Goal: Transaction & Acquisition: Purchase product/service

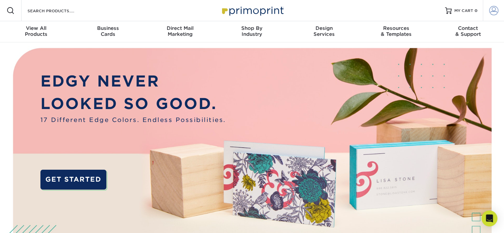
click at [495, 8] on span at bounding box center [493, 10] width 9 height 9
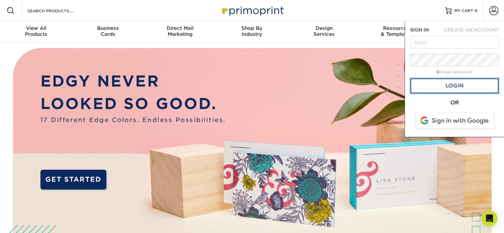
click at [449, 87] on link "Login" at bounding box center [454, 85] width 89 height 15
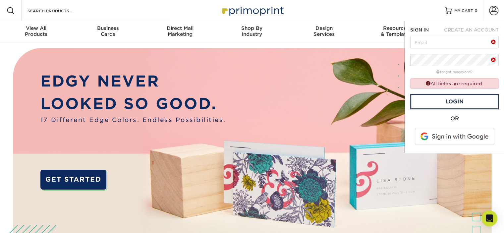
click at [446, 136] on span at bounding box center [455, 136] width 85 height 17
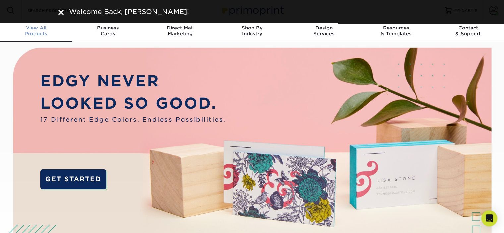
scroll to position [1, 0]
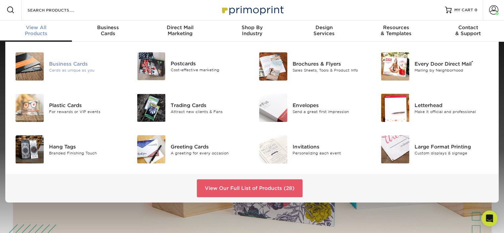
click at [65, 61] on div "Business Cards" at bounding box center [87, 63] width 76 height 7
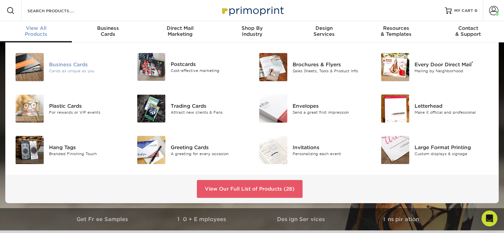
click at [76, 69] on div "Cards as unique as you" at bounding box center [87, 71] width 76 height 6
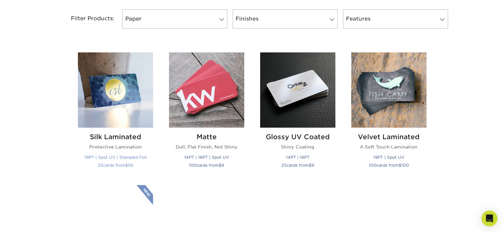
scroll to position [298, 0]
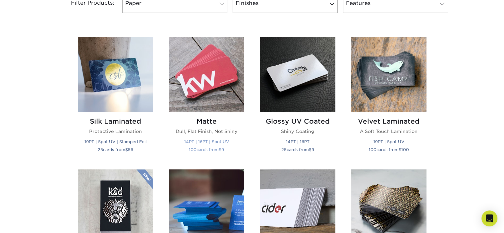
click at [228, 138] on p "14PT | 16PT | Spot UV 100 cards from $ 9" at bounding box center [206, 146] width 75 height 16
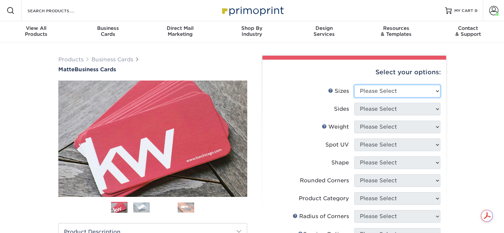
click at [399, 87] on select "Please Select 1.5" x 3.5" - Mini 1.75" x 3.5" - Mini 2" x 2" - Square 2" x 3" -…" at bounding box center [397, 91] width 86 height 13
select select "2.00x3.50"
click at [354, 85] on select "Please Select 1.5" x 3.5" - Mini 1.75" x 3.5" - Mini 2" x 2" - Square 2" x 3" -…" at bounding box center [397, 91] width 86 height 13
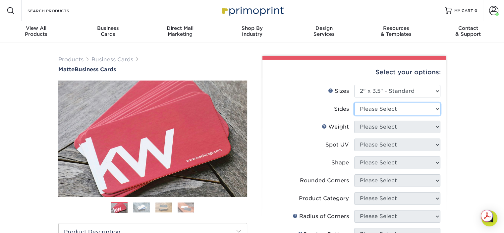
click at [374, 109] on select "Please Select Print Both Sides Print Front Only" at bounding box center [397, 109] width 86 height 13
select select "13abbda7-1d64-4f25-8bb2-c179b224825d"
click at [354, 103] on select "Please Select Print Both Sides Print Front Only" at bounding box center [397, 109] width 86 height 13
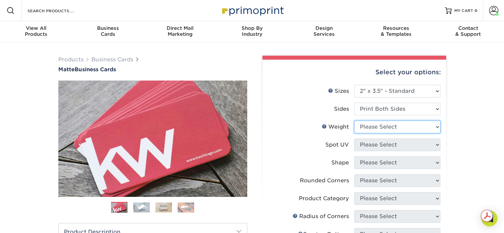
click at [376, 125] on select "Please Select 16PT 14PT" at bounding box center [397, 127] width 86 height 13
select select "16PT"
click at [354, 121] on select "Please Select 16PT 14PT" at bounding box center [397, 127] width 86 height 13
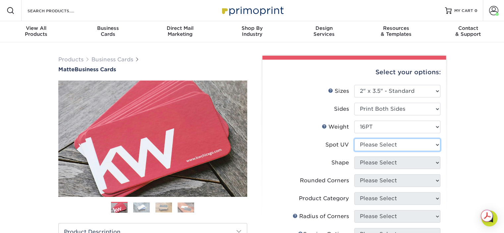
click at [373, 146] on select "Please Select No Spot UV Front and Back (Both Sides) Front Only Back Only" at bounding box center [397, 145] width 86 height 13
select select "3"
click at [354, 139] on select "Please Select No Spot UV Front and Back (Both Sides) Front Only Back Only" at bounding box center [397, 145] width 86 height 13
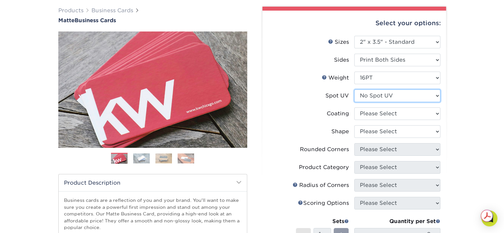
scroll to position [66, 0]
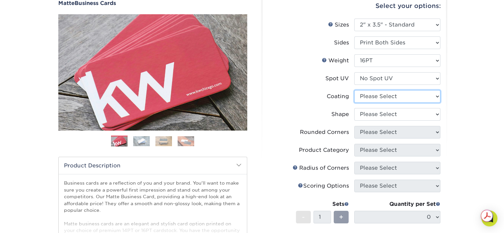
click at [378, 94] on select at bounding box center [397, 96] width 86 height 13
select select "121bb7b5-3b4d-429f-bd8d-bbf80e953313"
click at [354, 90] on select at bounding box center [397, 96] width 86 height 13
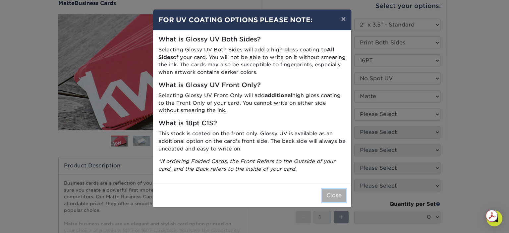
click at [338, 191] on button "Close" at bounding box center [334, 195] width 24 height 13
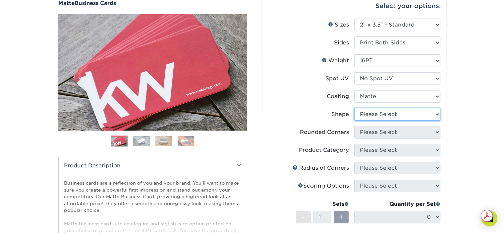
click at [368, 114] on select "Please Select Standard Oval" at bounding box center [397, 114] width 86 height 13
select select "standard"
click at [354, 108] on select "Please Select Standard Oval" at bounding box center [397, 114] width 86 height 13
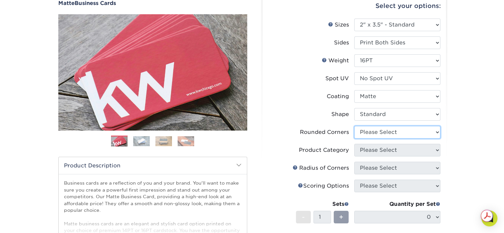
click at [377, 134] on select "Please Select Yes - Round 2 Corners Yes - Round 4 Corners No" at bounding box center [397, 132] width 86 height 13
select select "0"
click at [354, 126] on select "Please Select Yes - Round 2 Corners Yes - Round 4 Corners No" at bounding box center [397, 132] width 86 height 13
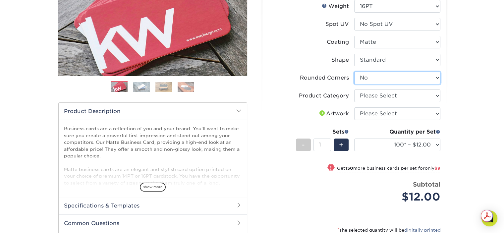
scroll to position [133, 0]
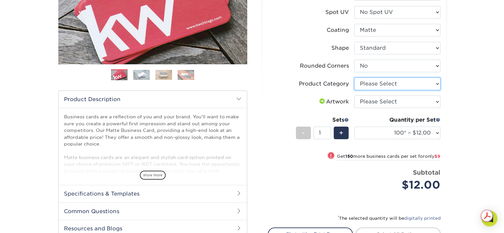
click at [385, 85] on select "Please Select Business Cards" at bounding box center [397, 84] width 86 height 13
select select "3b5148f1-0588-4f88-a218-97bcfdce65c1"
click at [354, 78] on select "Please Select Business Cards" at bounding box center [397, 84] width 86 height 13
click at [377, 100] on select "Please Select I will upload files I need a design - $100" at bounding box center [397, 101] width 86 height 13
select select "upload"
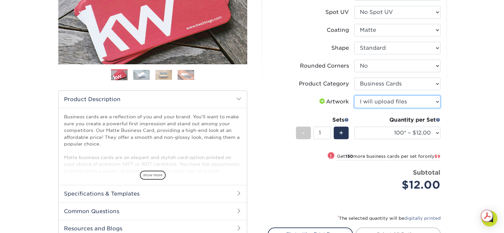
click at [354, 95] on select "Please Select I will upload files I need a design - $100" at bounding box center [397, 101] width 86 height 13
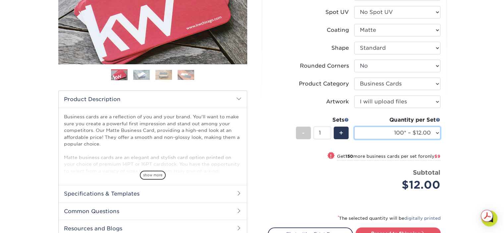
click at [381, 134] on select "100* – $12.00 250* – $21.00 500 – $42.00 1000 – $53.00 2500 – $95.00 5000 – $18…" at bounding box center [397, 133] width 86 height 13
select select "500 – $42.00"
click at [354, 127] on select "100* – $12.00 250* – $21.00 500 – $42.00 1000 – $53.00 2500 – $95.00 5000 – $18…" at bounding box center [397, 133] width 86 height 13
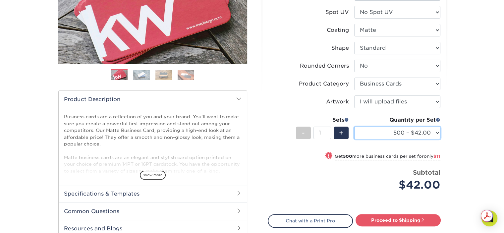
scroll to position [166, 0]
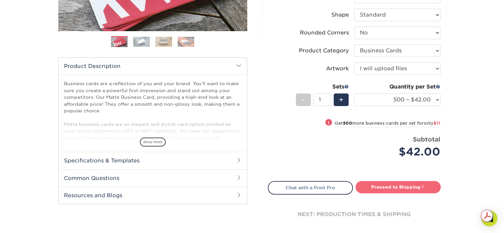
click at [399, 187] on link "Proceed to Shipping" at bounding box center [398, 187] width 85 height 12
type input "Set 1"
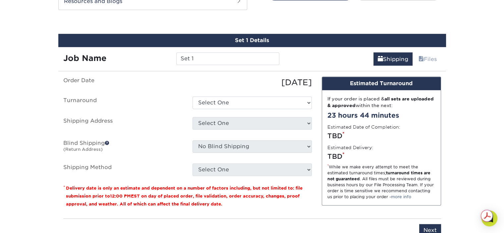
scroll to position [364, 0]
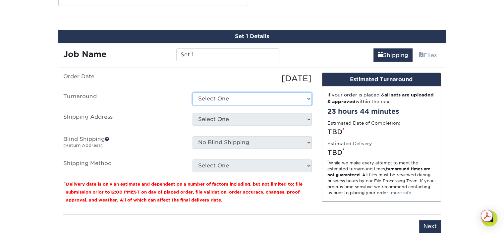
click at [238, 102] on select "Select One 2-4 Business Days 2 Day Next Business Day" at bounding box center [252, 99] width 119 height 13
select select "b78ebb40-f3d8-446a-8df3-6de10c612245"
click at [193, 93] on select "Select One 2-4 Business Days 2 Day Next Business Day" at bounding box center [252, 99] width 119 height 13
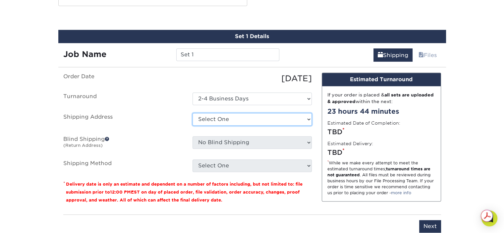
click at [220, 120] on select "Select One Abbe Hausner Alessio Business Cards Ana Guzman Arial Ledet Arlene To…" at bounding box center [252, 119] width 119 height 13
select select "60583"
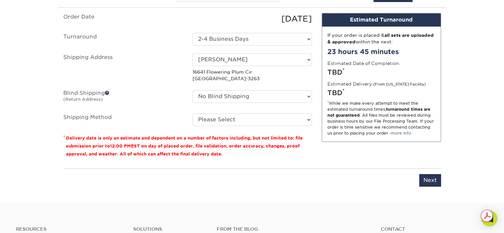
scroll to position [430, 0]
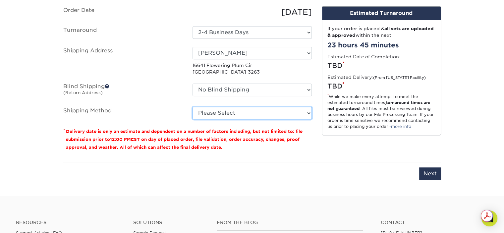
click at [230, 112] on select "Please Select Ground Shipping (+$8.96) 3 Day Shipping Service (+$20.04) 2 Day A…" at bounding box center [252, 113] width 119 height 13
select select "03"
click at [193, 107] on select "Please Select Ground Shipping (+$8.96) 3 Day Shipping Service (+$20.04) 2 Day A…" at bounding box center [252, 113] width 119 height 13
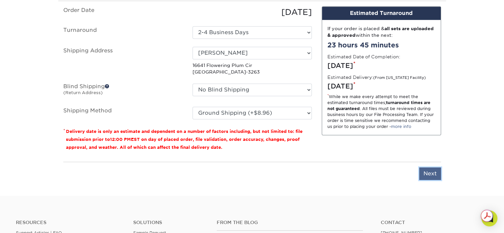
click at [431, 170] on input "Next" at bounding box center [430, 173] width 22 height 13
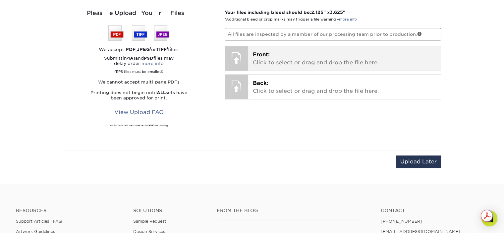
click at [269, 58] on p "Front: Click to select or drag and drop the file here." at bounding box center [344, 59] width 183 height 16
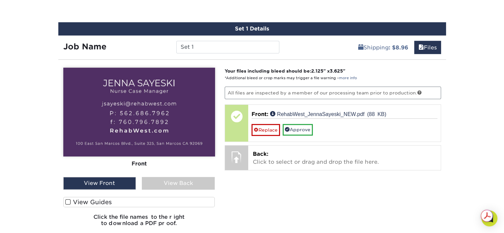
scroll to position [298, 0]
